Goal: Information Seeking & Learning: Learn about a topic

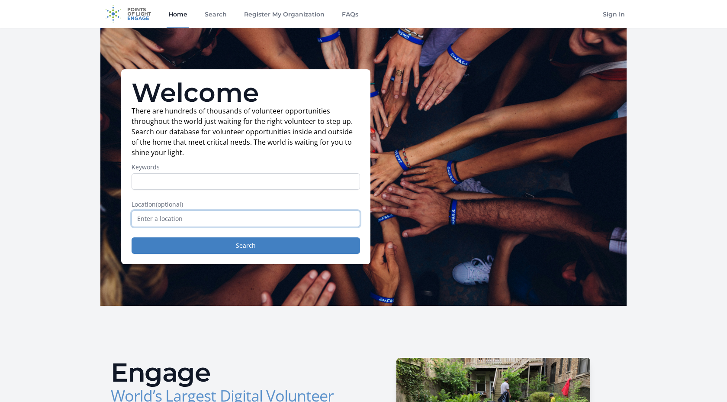
click at [201, 222] on input "text" at bounding box center [246, 218] width 229 height 16
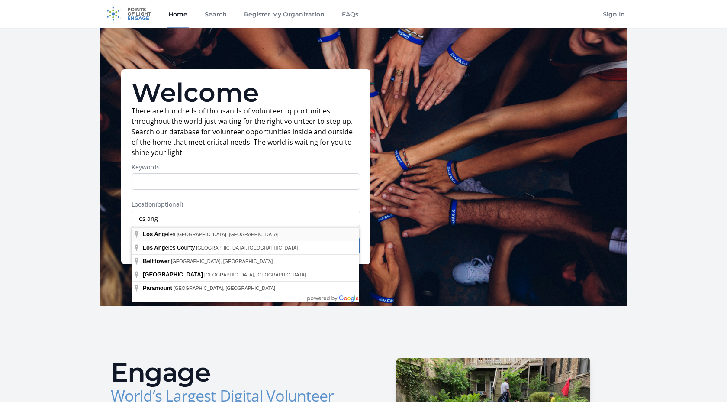
type input "Los Angeles, CA, USA"
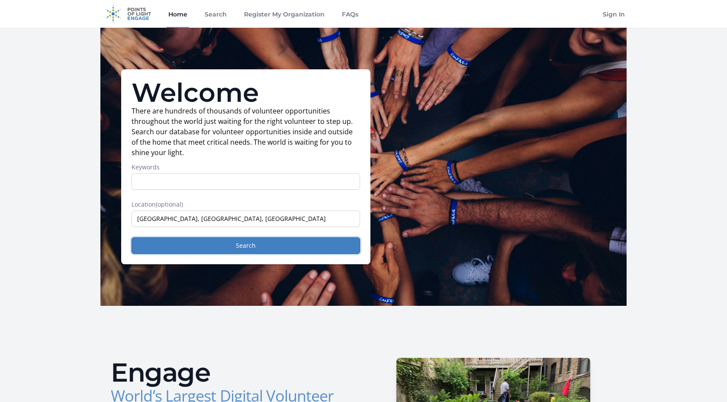
click at [191, 239] on button "Search" at bounding box center [246, 245] width 229 height 16
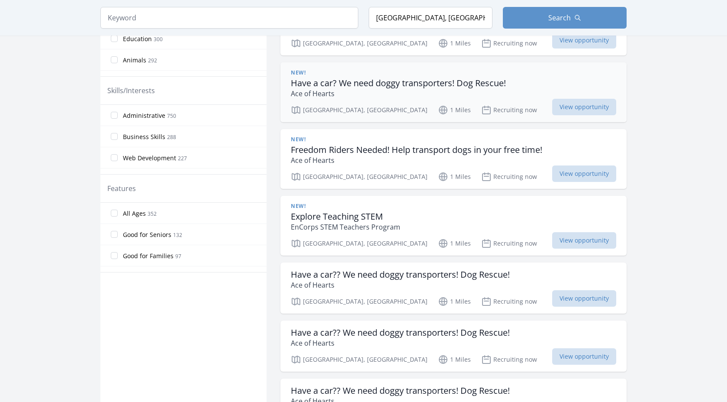
scroll to position [372, 0]
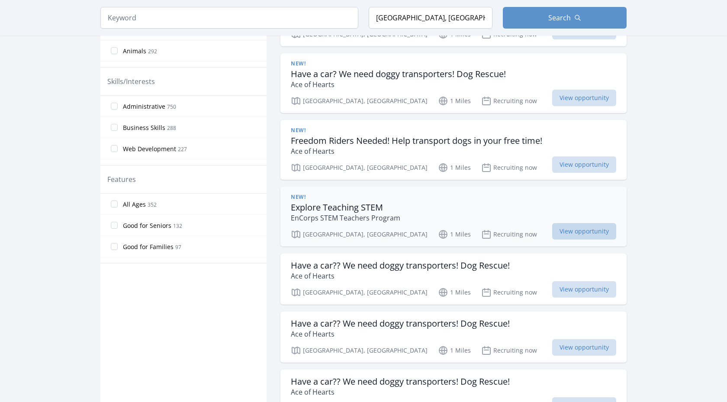
click at [570, 235] on span "View opportunity" at bounding box center [585, 231] width 64 height 16
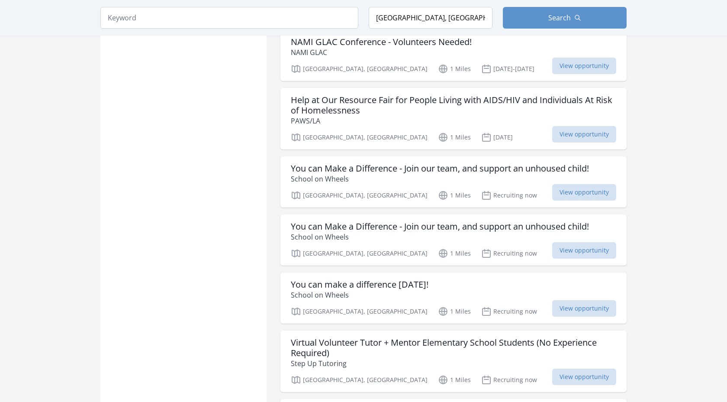
scroll to position [830, 0]
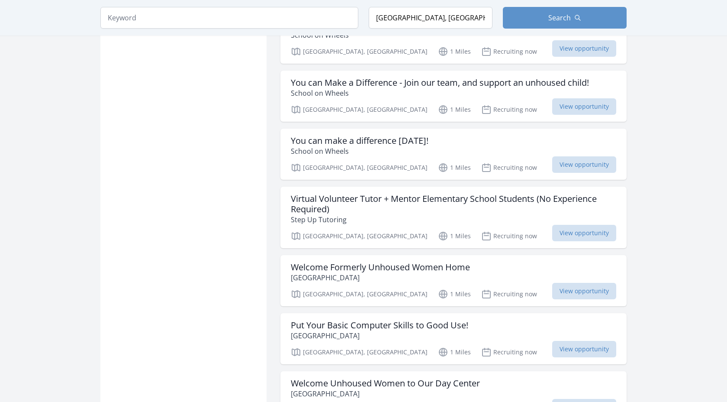
scroll to position [1024, 0]
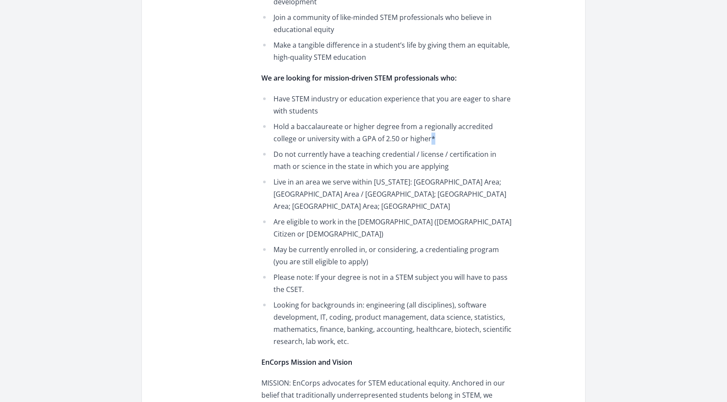
scroll to position [452, 0]
